Goal: Task Accomplishment & Management: Use online tool/utility

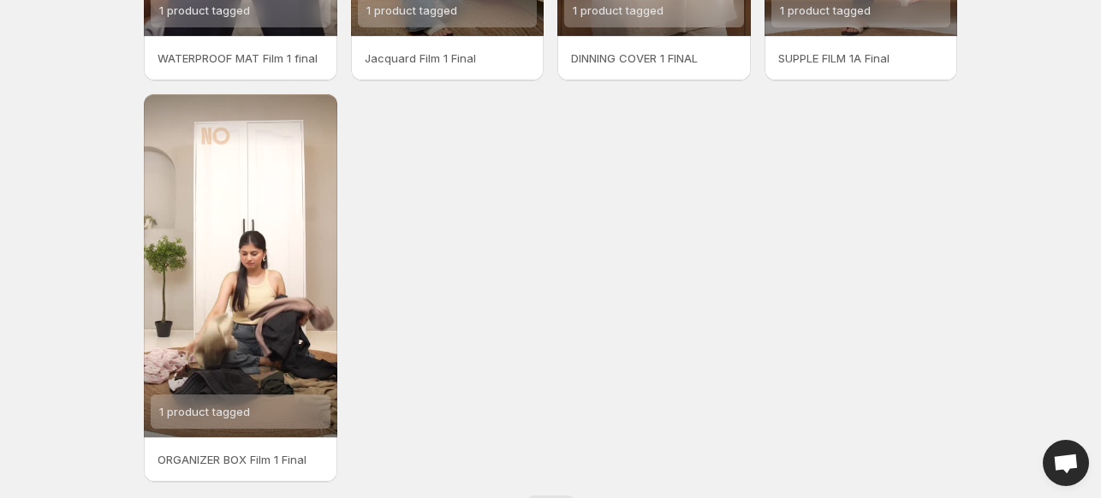
scroll to position [434, 0]
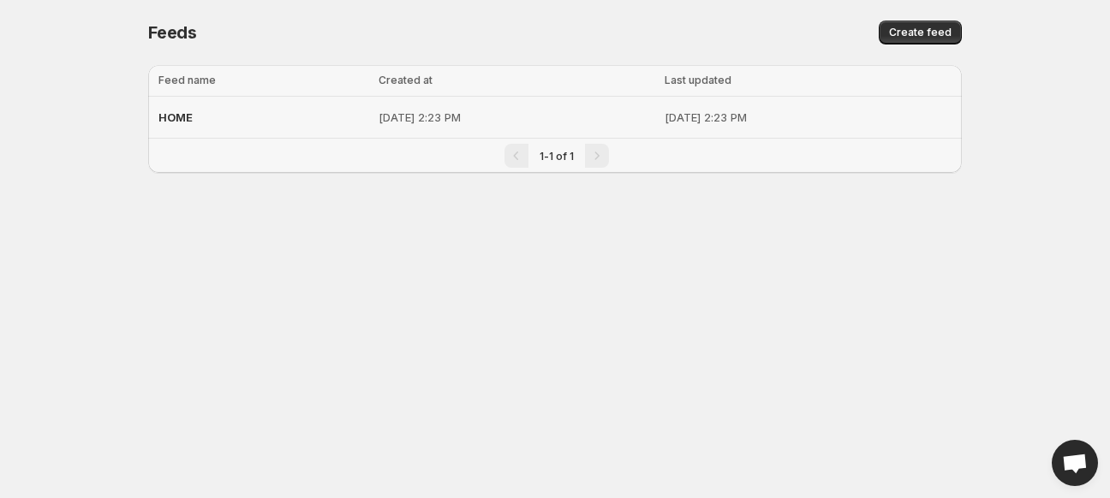
click at [439, 113] on p "[DATE] 2:23 PM" at bounding box center [517, 117] width 276 height 17
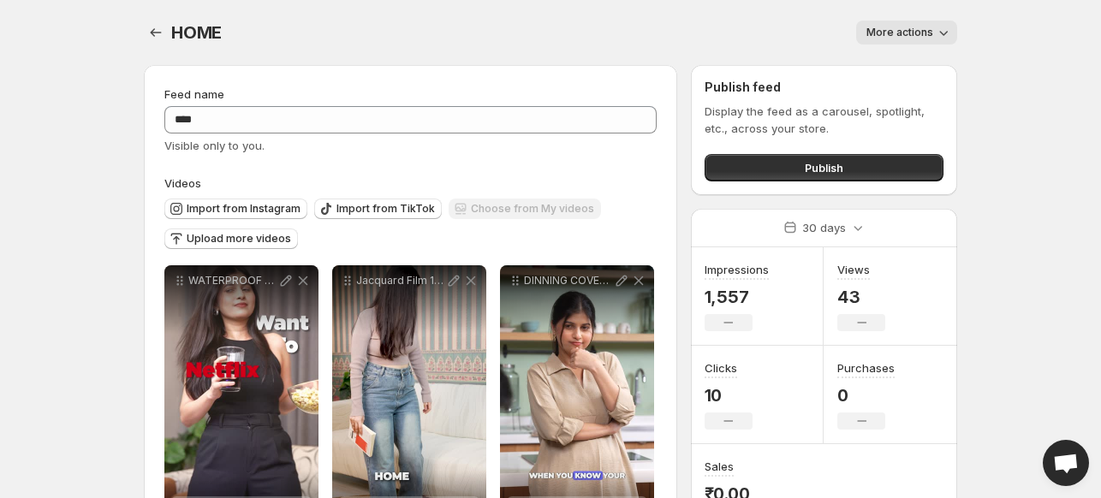
click at [916, 37] on span "More actions" at bounding box center [900, 33] width 67 height 14
click at [1047, 44] on body "**********" at bounding box center [550, 249] width 1101 height 498
click at [152, 31] on icon "Settings" at bounding box center [156, 32] width 11 height 9
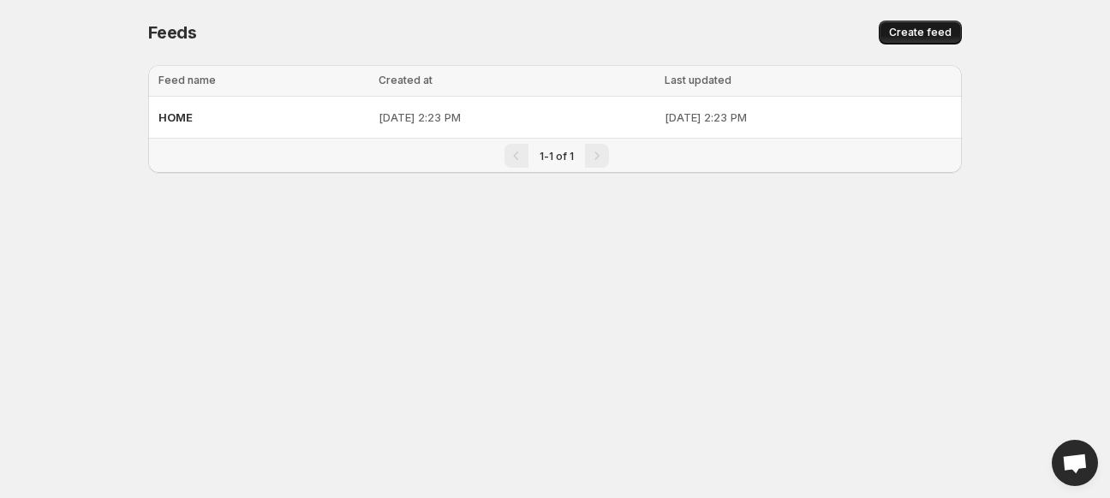
click at [946, 21] on button "Create feed" at bounding box center [920, 33] width 83 height 24
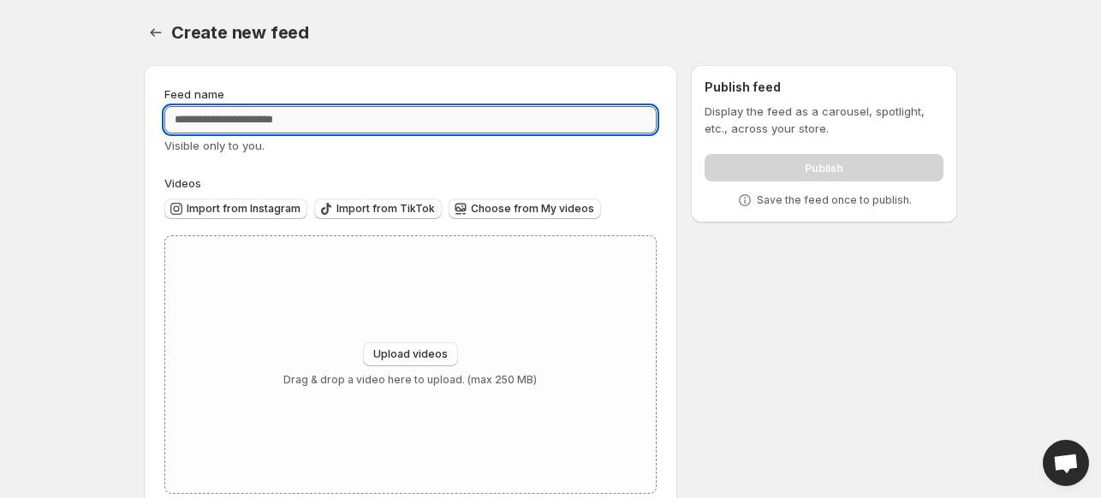
click at [224, 128] on input "Feed name" at bounding box center [410, 119] width 492 height 27
type input "******"
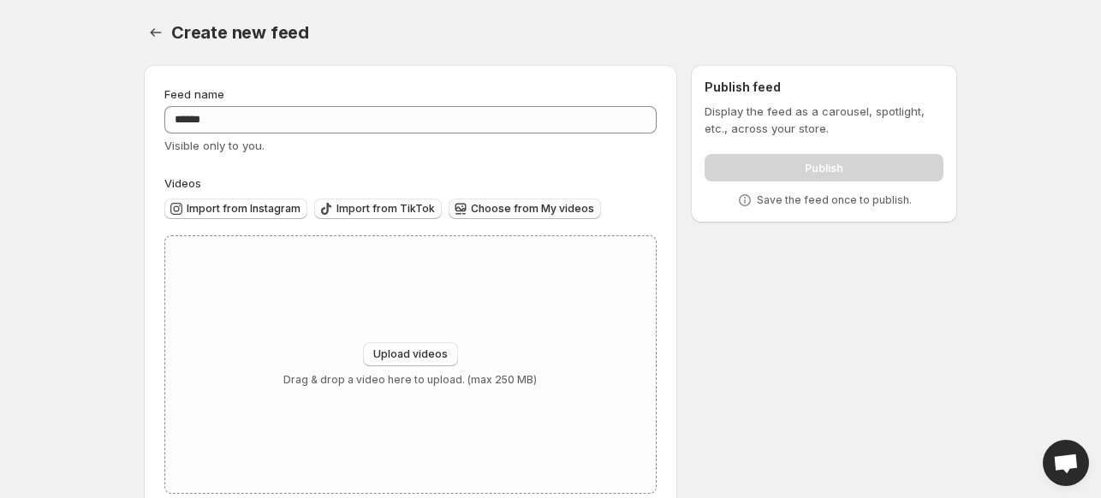
click at [530, 212] on span "Choose from My videos" at bounding box center [532, 209] width 123 height 14
click at [153, 31] on icon "Settings" at bounding box center [156, 32] width 11 height 9
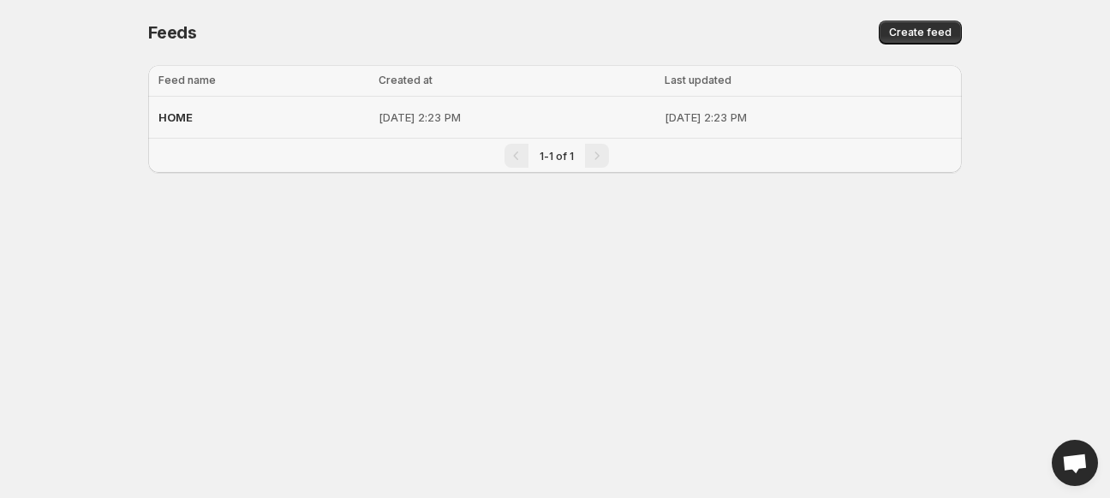
click at [379, 116] on p "Aug 14, 2025, 2:23 PM" at bounding box center [517, 117] width 276 height 17
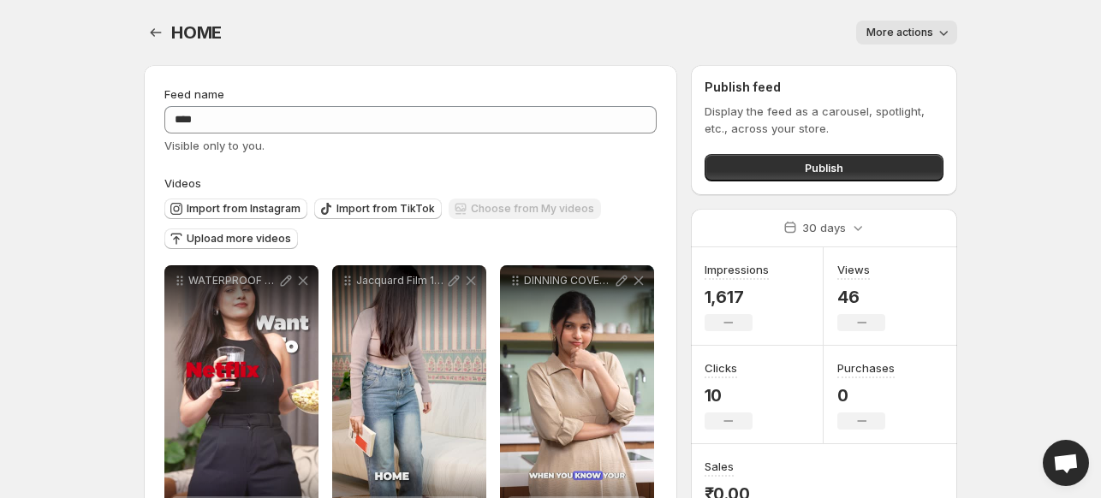
click at [920, 33] on span "More actions" at bounding box center [900, 33] width 67 height 14
click at [980, 97] on body "**********" at bounding box center [550, 249] width 1101 height 498
click at [867, 161] on button "Publish" at bounding box center [824, 167] width 239 height 27
click at [149, 28] on icon "Settings" at bounding box center [155, 32] width 17 height 17
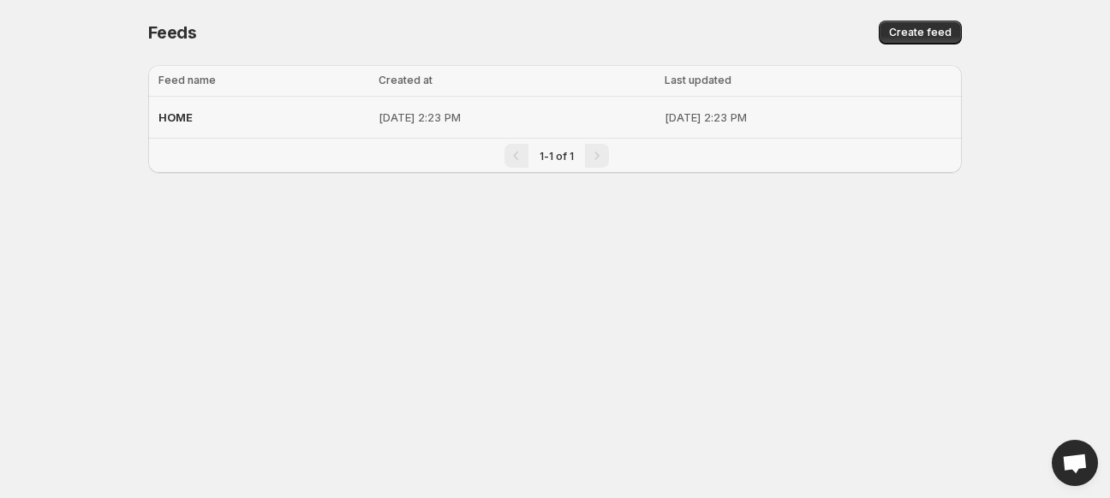
click at [379, 119] on p "Aug 14, 2025, 2:23 PM" at bounding box center [517, 117] width 276 height 17
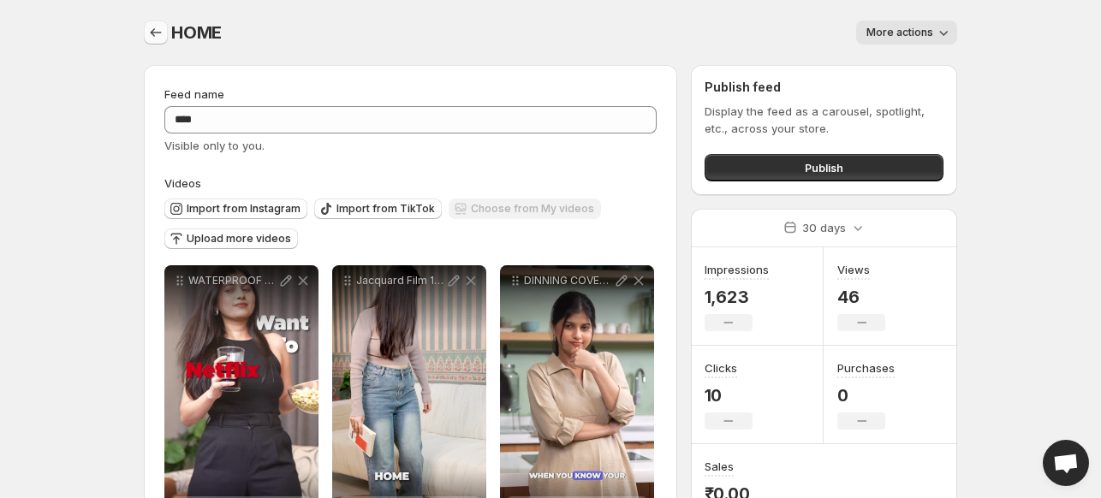
click at [154, 33] on icon "Settings" at bounding box center [155, 32] width 17 height 17
